Goal: Navigation & Orientation: Find specific page/section

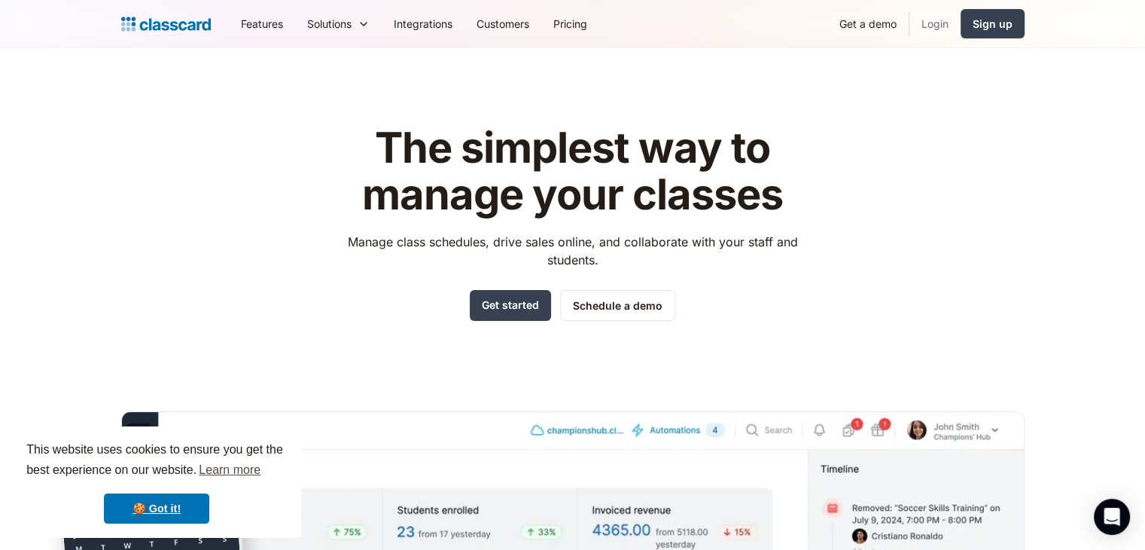
click at [923, 25] on link "Login" at bounding box center [935, 24] width 51 height 34
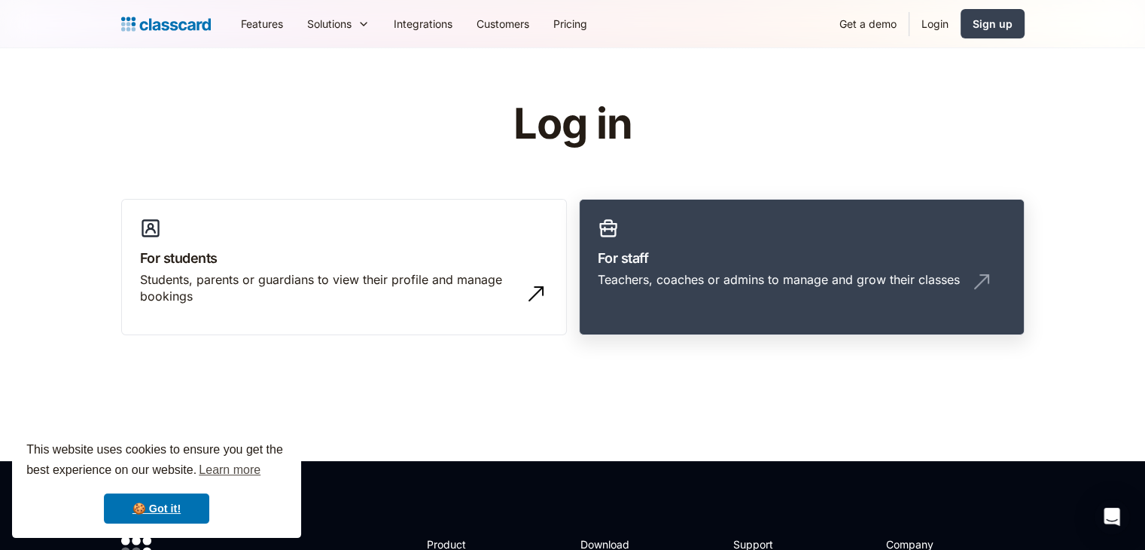
click at [715, 316] on link "For staff Teachers, coaches or admins to manage and grow their classes" at bounding box center [802, 267] width 446 height 137
